Goal: Transaction & Acquisition: Purchase product/service

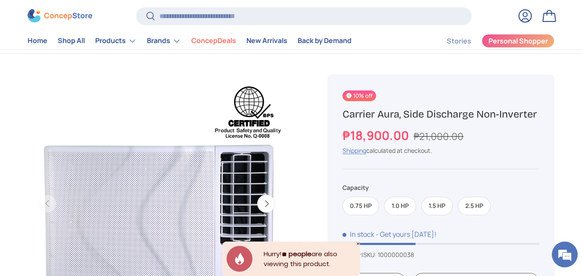
scroll to position [86, 0]
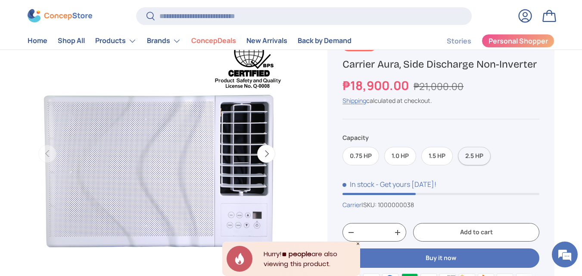
click at [468, 158] on label "2.5 HP" at bounding box center [474, 156] width 33 height 19
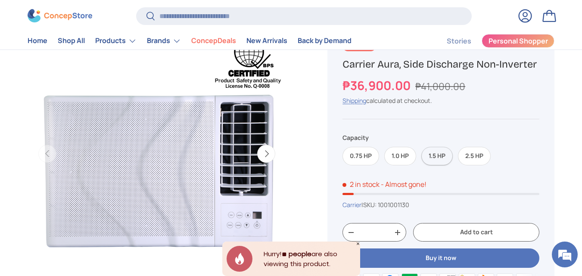
click at [438, 155] on label "1.5 HP" at bounding box center [436, 156] width 31 height 19
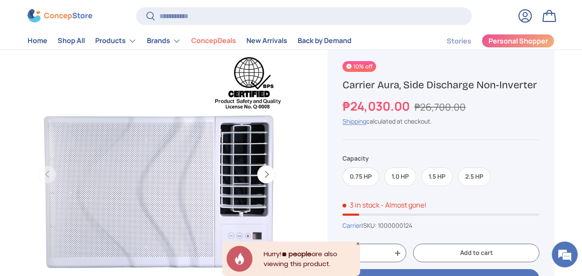
scroll to position [128, 0]
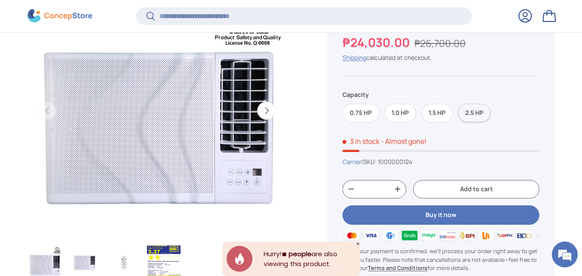
click at [469, 112] on label "2.5 HP" at bounding box center [474, 113] width 33 height 19
click at [396, 190] on button "+" at bounding box center [398, 189] width 16 height 13
type input "*"
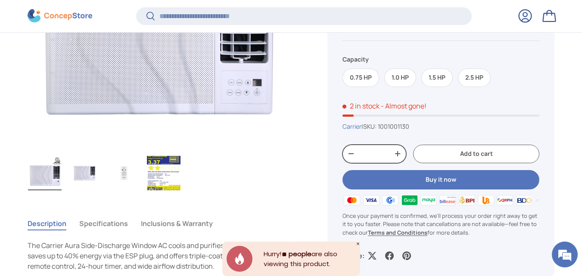
scroll to position [215, 0]
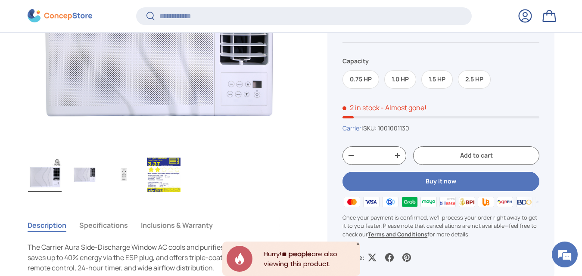
click at [478, 155] on button "Add to cart" at bounding box center [476, 156] width 126 height 19
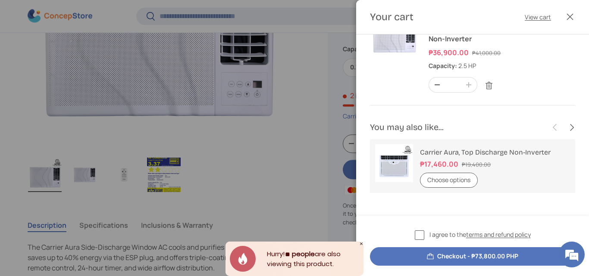
scroll to position [34, 0]
click at [418, 234] on label "I agree to the terms and refund policy" at bounding box center [473, 235] width 116 height 10
click at [481, 256] on button "Checkout - ₱73,800.00 PHP" at bounding box center [472, 256] width 205 height 19
